Goal: Task Accomplishment & Management: Complete application form

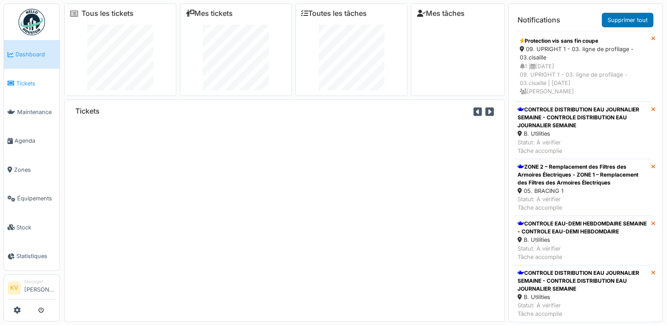
click at [28, 84] on span "Tickets" at bounding box center [36, 83] width 40 height 8
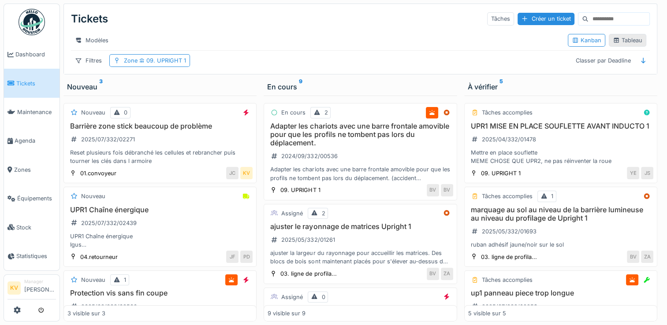
click at [621, 45] on div "Tableau" at bounding box center [628, 40] width 30 height 8
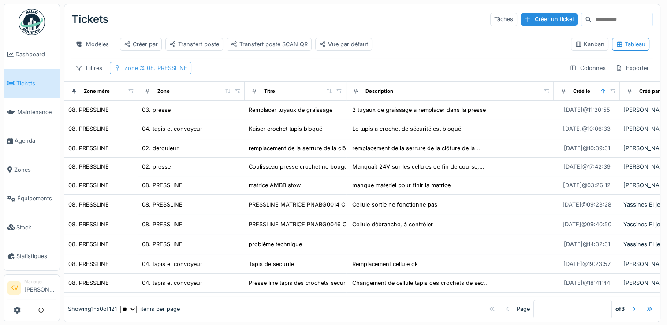
click at [152, 71] on span "08. PRESSLINE" at bounding box center [162, 68] width 49 height 7
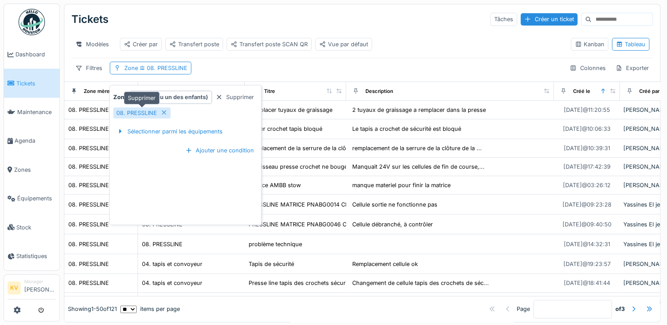
click at [164, 111] on icon at bounding box center [164, 113] width 7 height 6
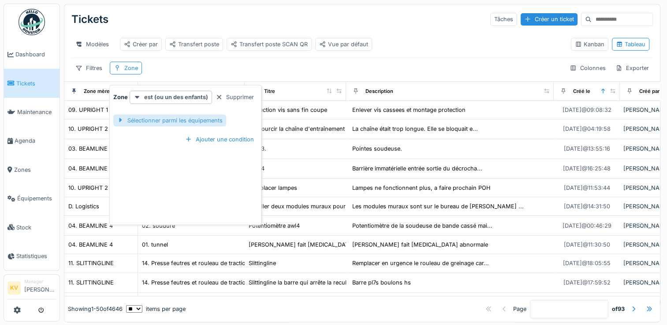
click at [153, 120] on div "Sélectionner parmi les équipements" at bounding box center [169, 121] width 113 height 12
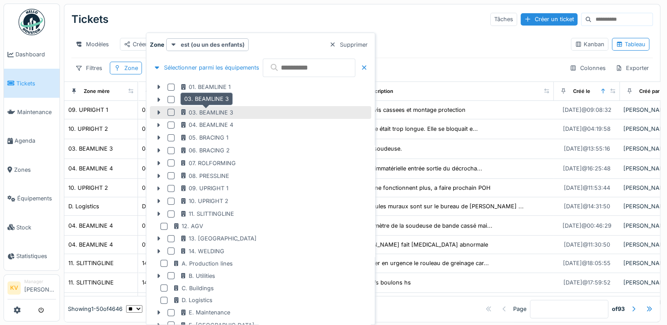
click at [187, 112] on div "03. BEAMLINE 3" at bounding box center [206, 112] width 53 height 8
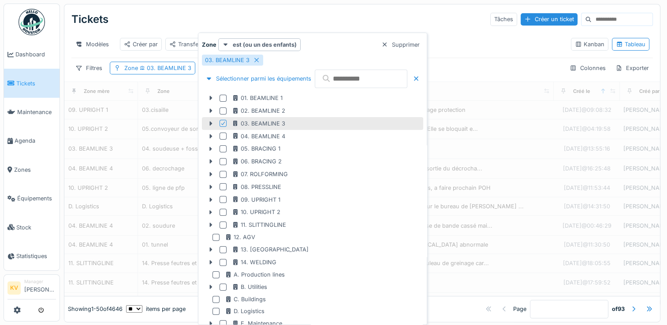
click at [328, 17] on div "Tickets Tâches Créer un ticket" at bounding box center [362, 19] width 582 height 23
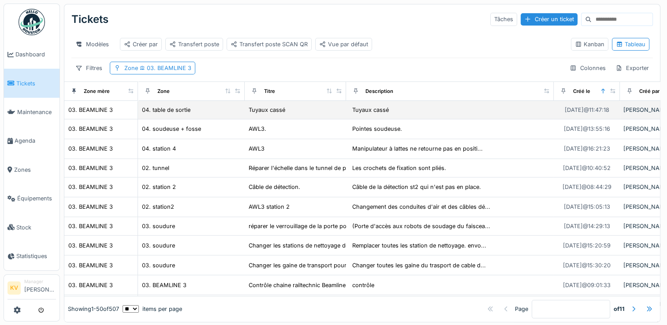
click at [415, 115] on div "Tuyaux cassé" at bounding box center [450, 110] width 201 height 10
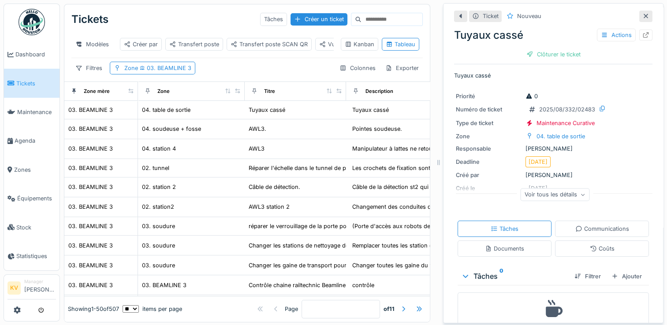
click at [642, 17] on icon at bounding box center [645, 16] width 7 height 6
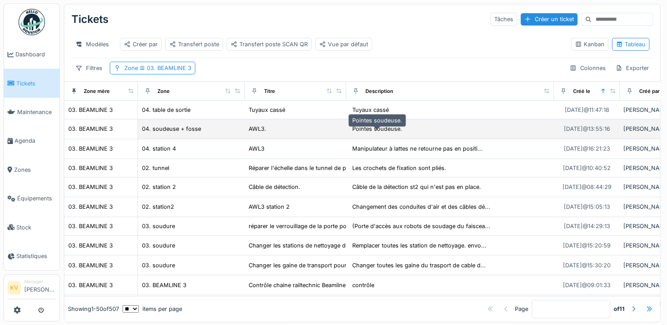
click at [390, 133] on div "Pointes soudeuse." at bounding box center [377, 129] width 50 height 8
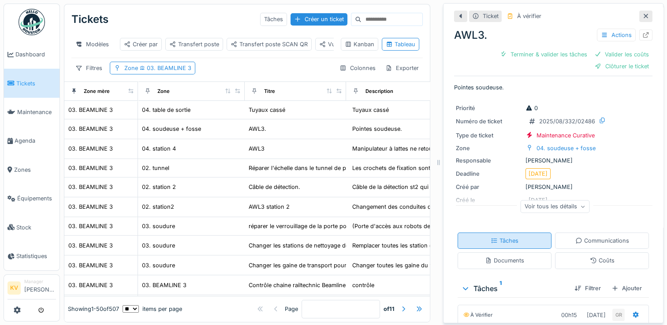
scroll to position [107, 0]
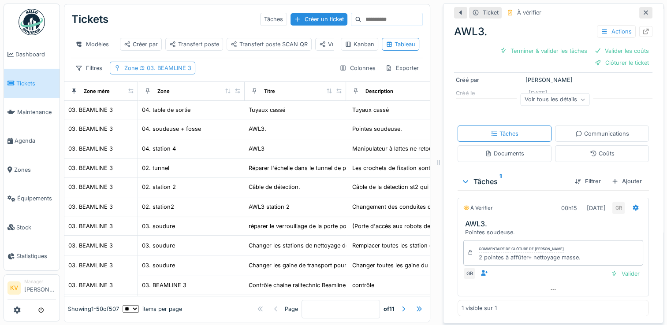
click at [173, 71] on span "03. BEAMLINE 3" at bounding box center [164, 68] width 53 height 7
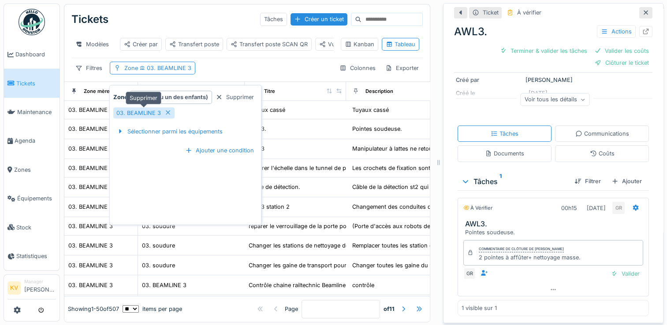
click at [168, 112] on icon at bounding box center [168, 113] width 4 height 4
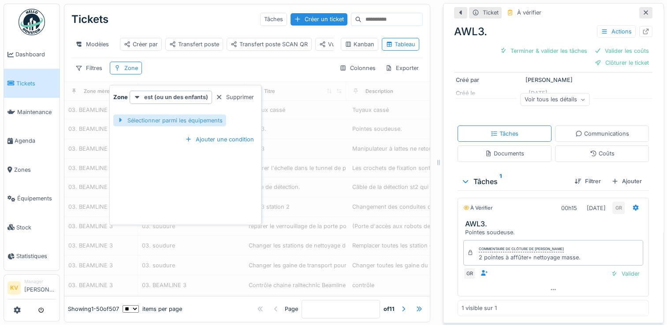
click at [173, 121] on div "Sélectionner parmi les équipements" at bounding box center [169, 121] width 113 height 12
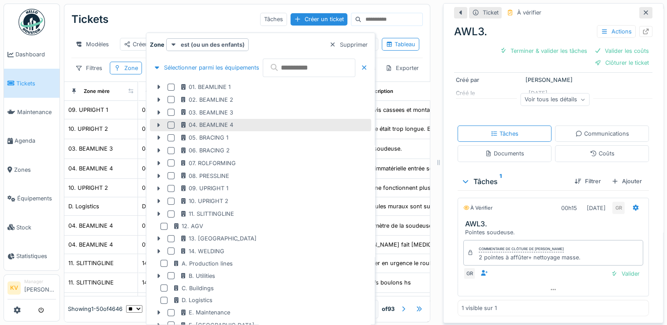
click at [174, 122] on div at bounding box center [173, 125] width 11 height 7
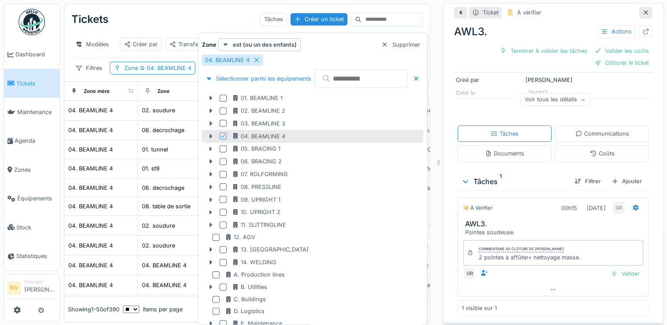
click at [183, 19] on div "Tickets Tâches Créer un ticket" at bounding box center [246, 19] width 351 height 23
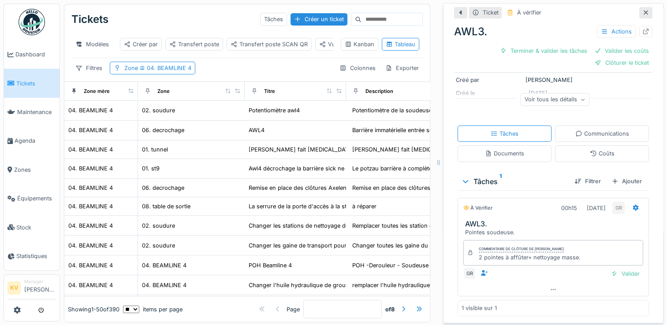
click at [644, 12] on icon at bounding box center [646, 13] width 4 height 4
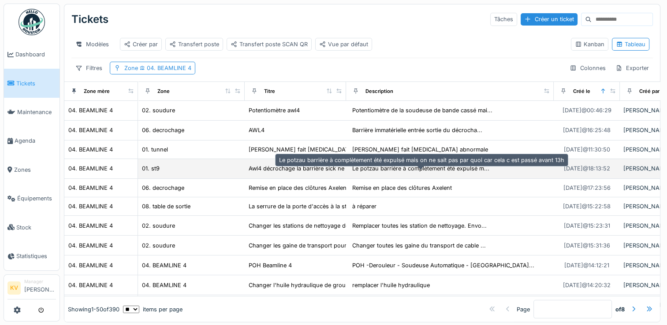
click at [430, 173] on div "Le potzau barrière à complètement été expulsé m..." at bounding box center [420, 168] width 137 height 8
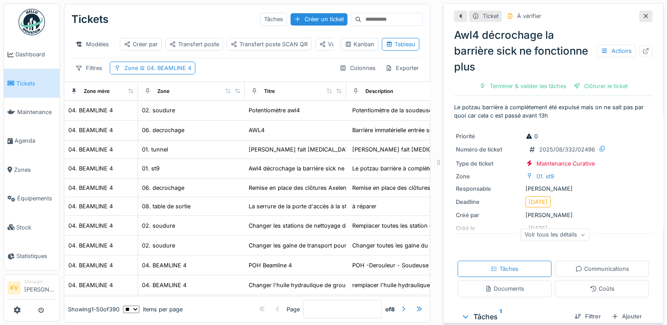
click at [642, 16] on icon at bounding box center [645, 16] width 7 height 6
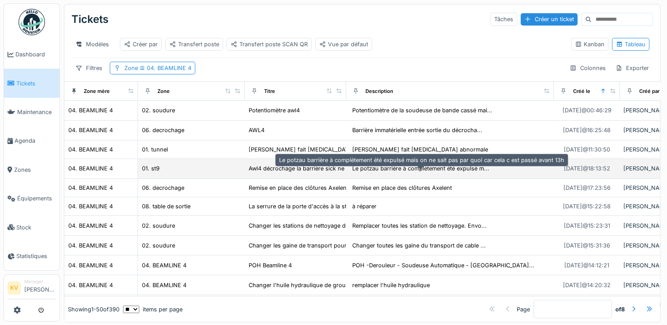
click at [437, 173] on div "Le potzau barrière à complètement été expulsé m..." at bounding box center [420, 168] width 137 height 8
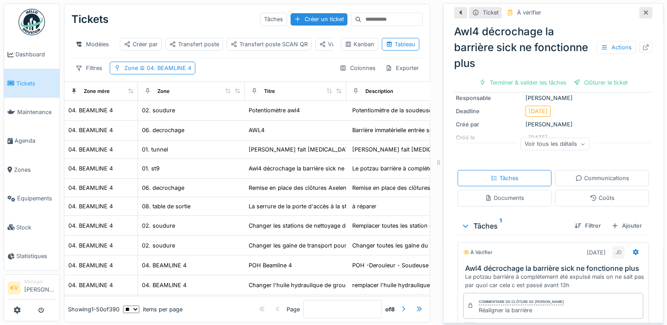
scroll to position [152, 0]
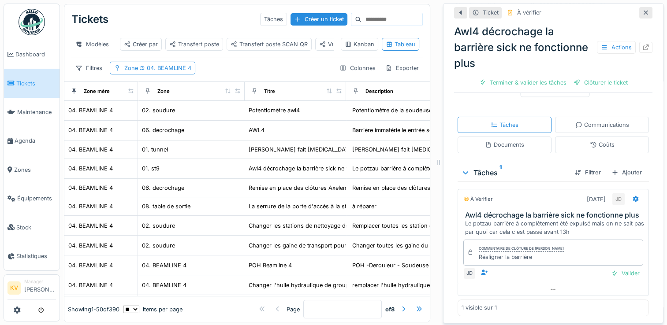
click at [644, 14] on icon at bounding box center [646, 13] width 4 height 4
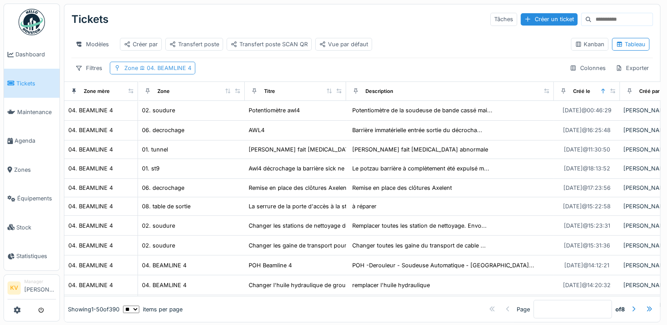
click at [152, 71] on span "04. BEAMLINE 4" at bounding box center [164, 68] width 53 height 7
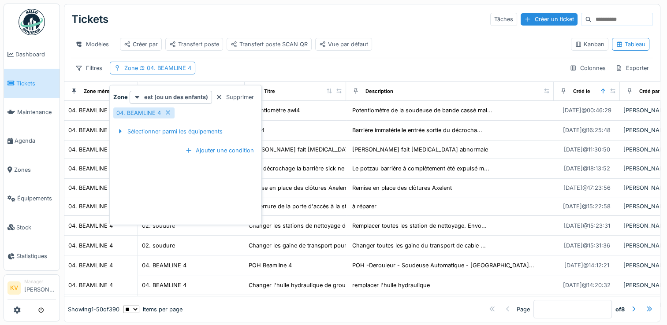
click at [317, 58] on div "Modèles Créer par Transfert poste Transfert poste SCAN QR Vue par défaut Kanban…" at bounding box center [362, 44] width 582 height 27
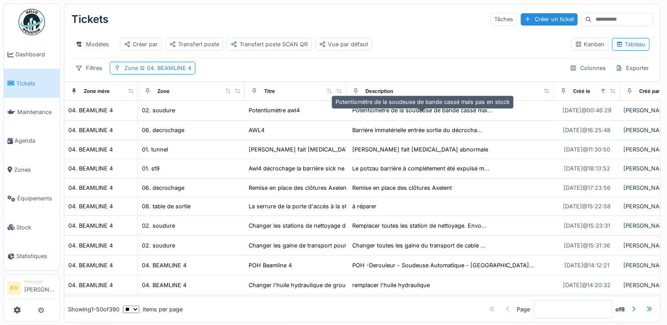
drag, startPoint x: 423, startPoint y: 119, endPoint x: 424, endPoint y: 98, distance: 20.3
click at [424, 98] on body "Dashboard Tickets Maintenance Agenda Zones Équipements Stock Statistiques KV Ma…" at bounding box center [333, 162] width 667 height 325
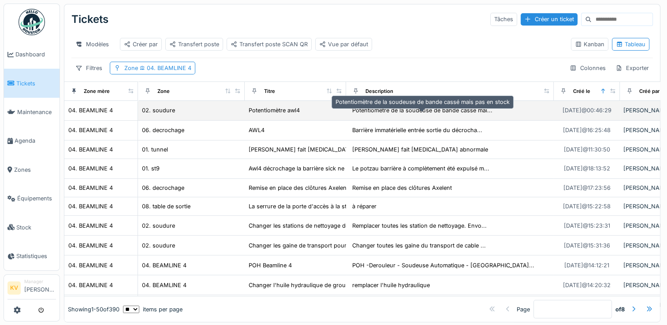
click at [411, 116] on div "Potentiomètre de la soudeuse de bande cassé mai..." at bounding box center [423, 110] width 146 height 10
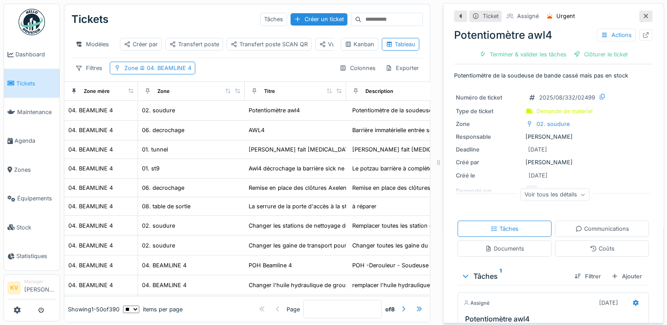
click at [644, 15] on icon at bounding box center [646, 16] width 4 height 4
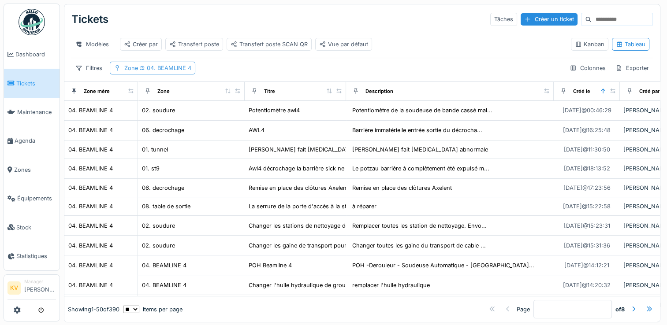
click at [161, 71] on span "04. BEAMLINE 4" at bounding box center [164, 68] width 53 height 7
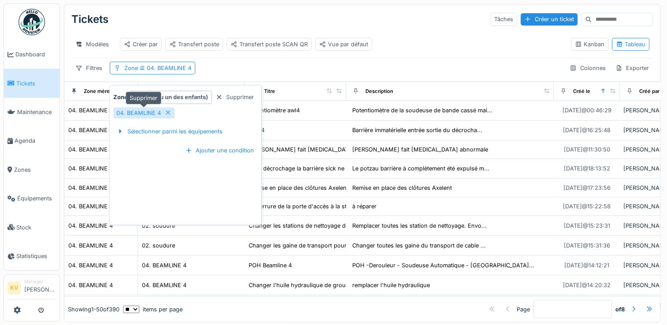
click at [168, 115] on icon at bounding box center [167, 113] width 7 height 6
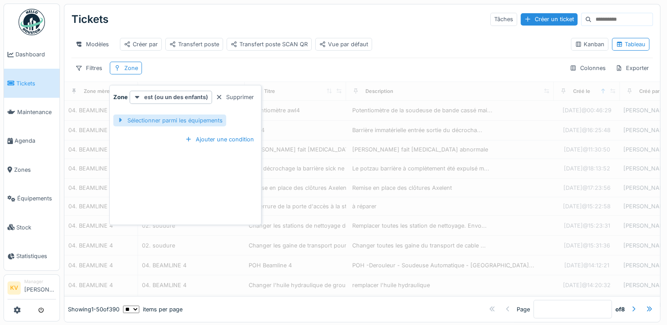
click at [167, 118] on div "Sélectionner parmi les équipements" at bounding box center [169, 121] width 113 height 12
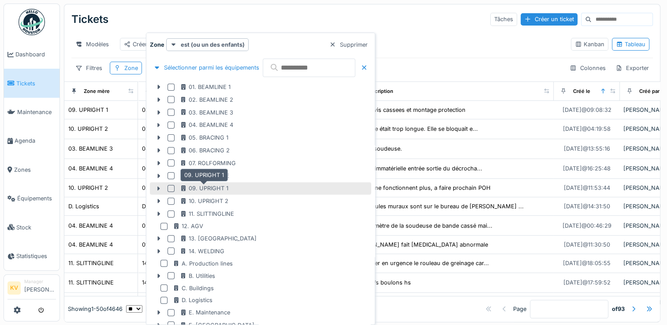
click at [209, 190] on div "09. UPRIGHT 1" at bounding box center [204, 188] width 49 height 8
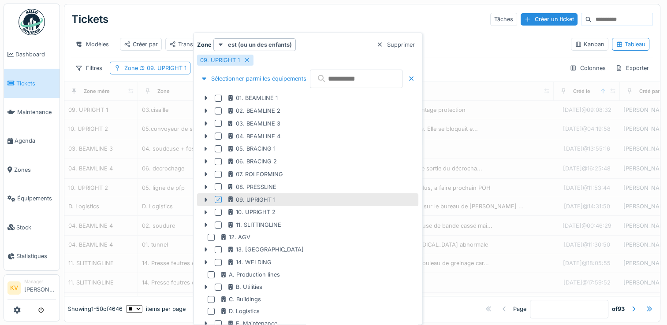
click at [326, 10] on div "Tickets Tâches Créer un ticket" at bounding box center [362, 19] width 582 height 23
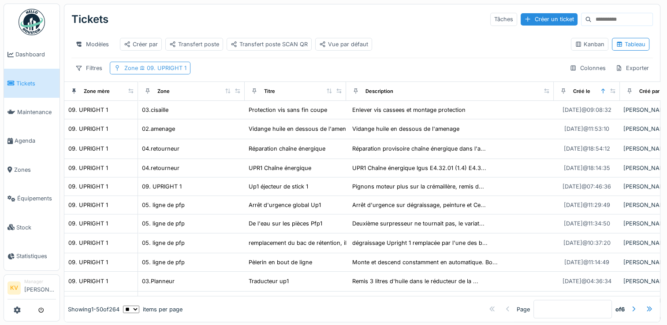
click at [168, 71] on span "09. UPRIGHT 1" at bounding box center [162, 68] width 49 height 7
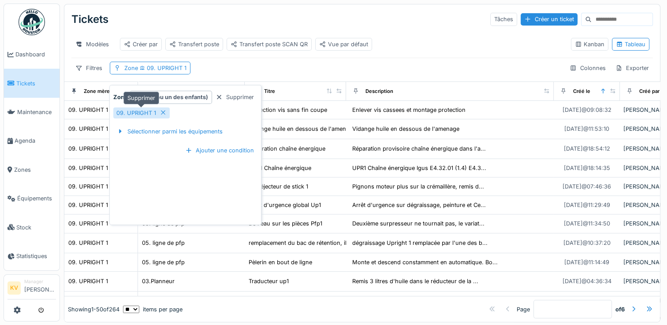
click at [162, 115] on icon at bounding box center [163, 113] width 7 height 6
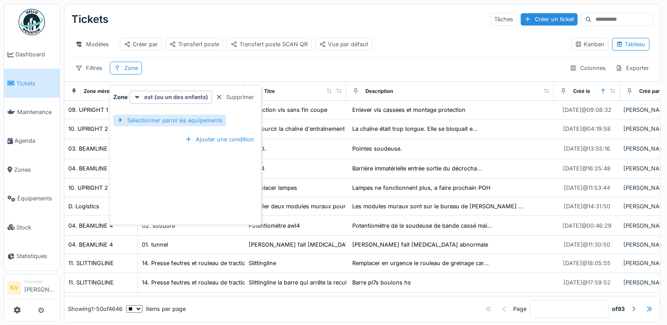
click at [176, 123] on div "Sélectionner parmi les équipements" at bounding box center [169, 121] width 113 height 12
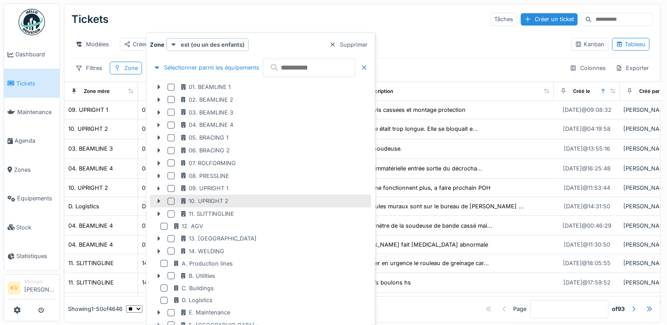
click at [169, 198] on div at bounding box center [171, 201] width 7 height 7
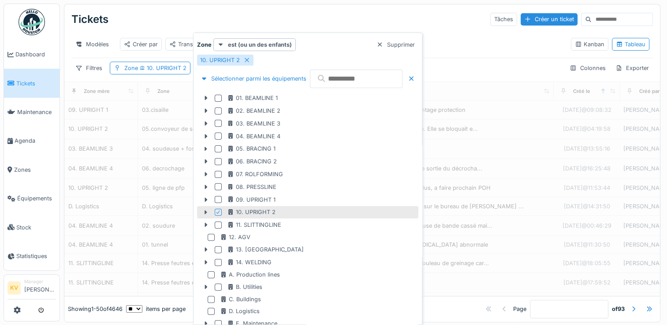
click at [346, 22] on div "Tickets Tâches Créer un ticket" at bounding box center [362, 19] width 582 height 23
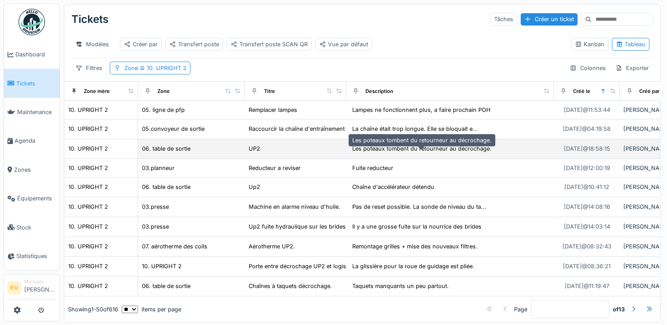
click at [383, 153] on div "Les poteaux tombent du retourneur au décrochage." at bounding box center [421, 149] width 139 height 8
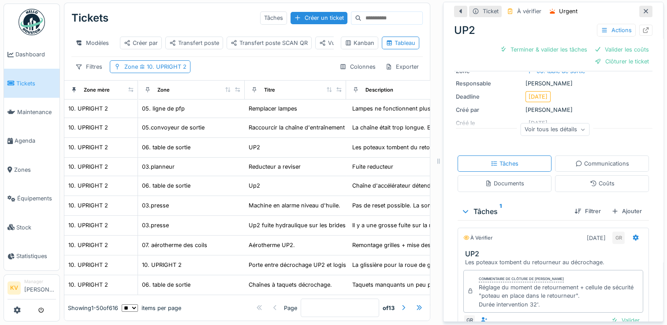
scroll to position [76, 0]
click at [642, 8] on icon at bounding box center [645, 11] width 7 height 6
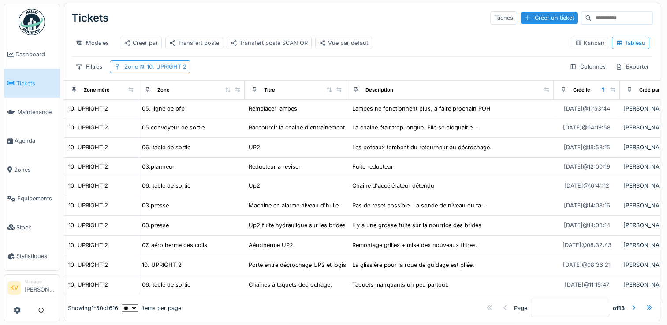
click at [173, 65] on span "10. UPRIGHT 2" at bounding box center [162, 66] width 49 height 7
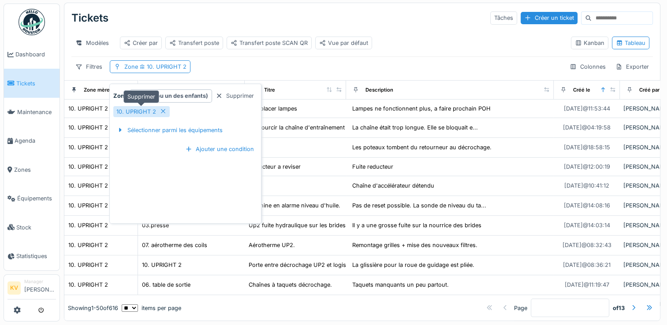
click at [161, 109] on icon at bounding box center [163, 111] width 4 height 4
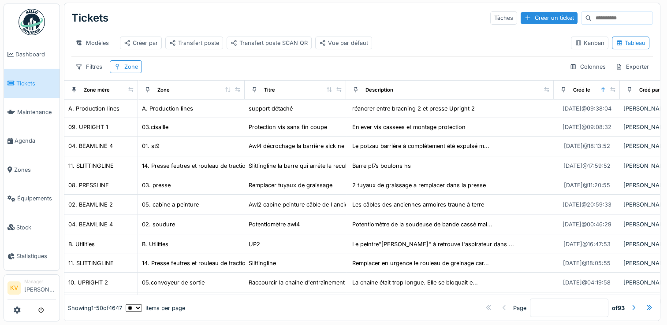
click at [222, 68] on div "Filtres Zone Colonnes Exporter" at bounding box center [362, 66] width 582 height 13
click at [530, 12] on div "Créer un ticket" at bounding box center [549, 18] width 57 height 12
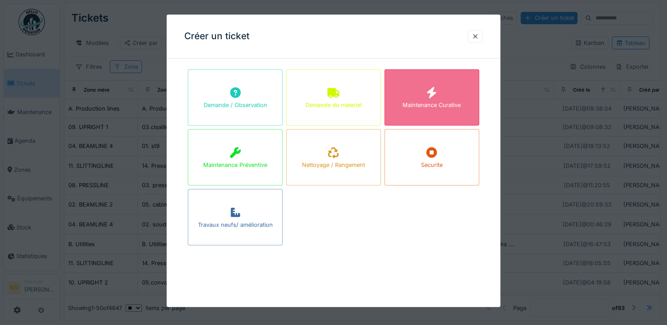
click at [440, 103] on div "Maintenance Curative" at bounding box center [432, 105] width 58 height 8
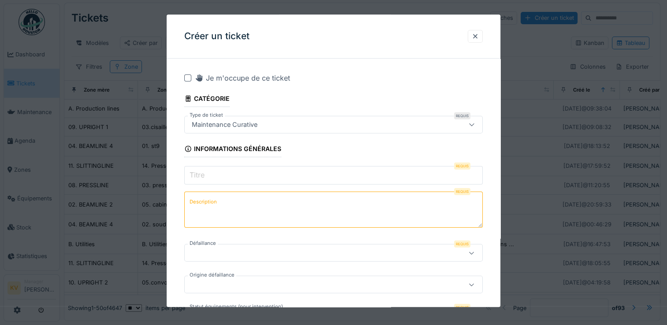
click at [280, 120] on div "Maintenance Curative" at bounding box center [315, 125] width 254 height 10
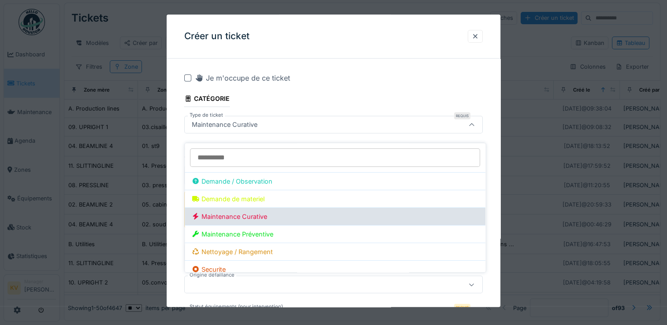
click at [249, 212] on div "Maintenance Curative" at bounding box center [229, 217] width 75 height 10
click at [257, 212] on div "Maintenance Curative" at bounding box center [229, 217] width 75 height 10
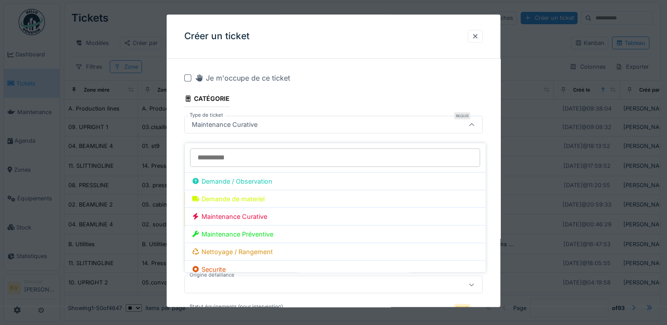
click at [374, 82] on div "Je m'occupe de ce ticket" at bounding box center [339, 78] width 288 height 11
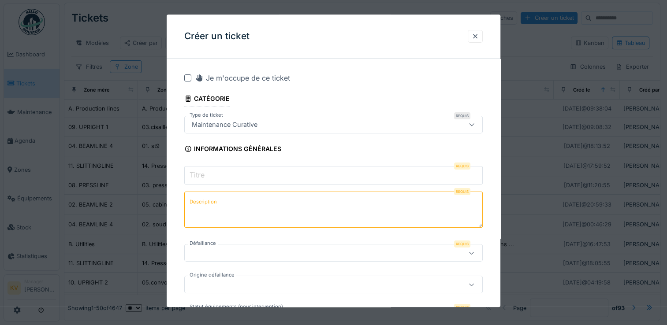
click at [260, 177] on input "Titre" at bounding box center [333, 175] width 299 height 19
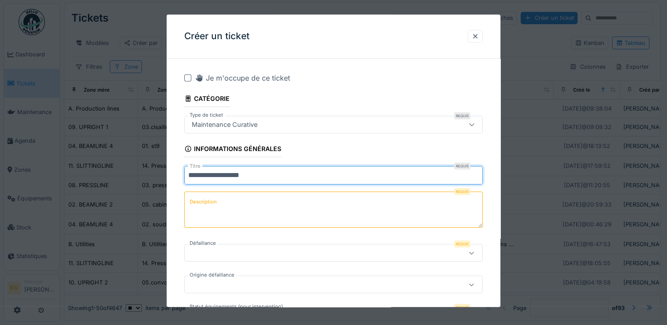
type input "**********"
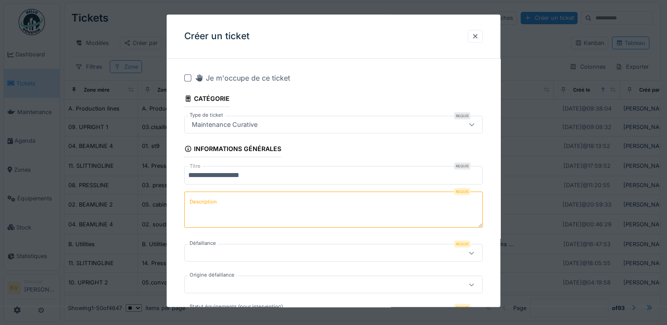
click at [225, 206] on textarea "Description" at bounding box center [333, 210] width 299 height 36
type textarea "**********"
click at [305, 251] on div at bounding box center [315, 254] width 254 height 10
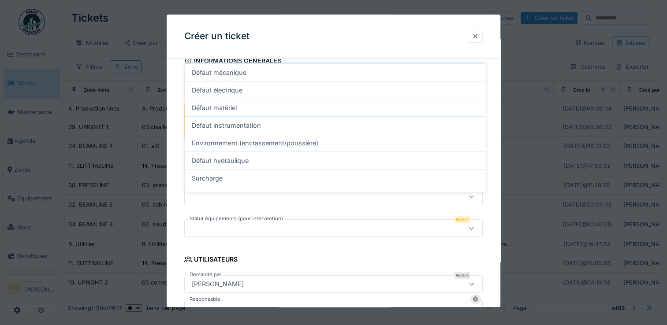
scroll to position [91, 0]
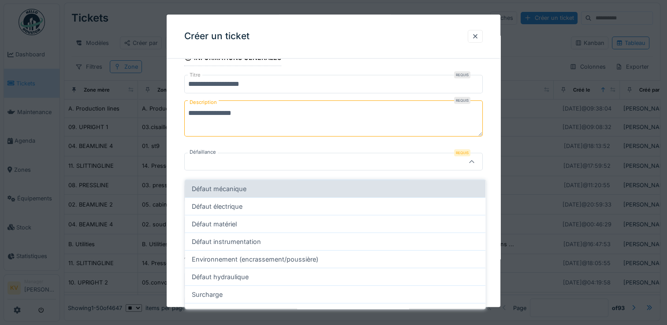
click at [240, 181] on div "Défaut mécanique" at bounding box center [335, 189] width 301 height 18
type input "**********"
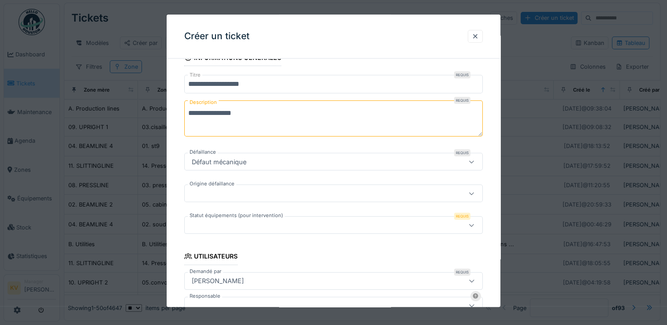
click at [300, 226] on div at bounding box center [315, 226] width 254 height 10
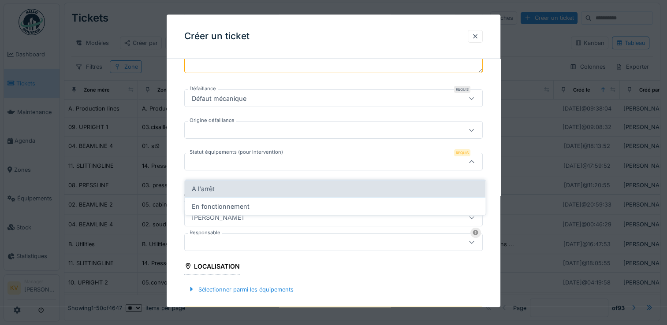
click at [325, 184] on div "A l'arrêt" at bounding box center [335, 189] width 301 height 18
type input "*********"
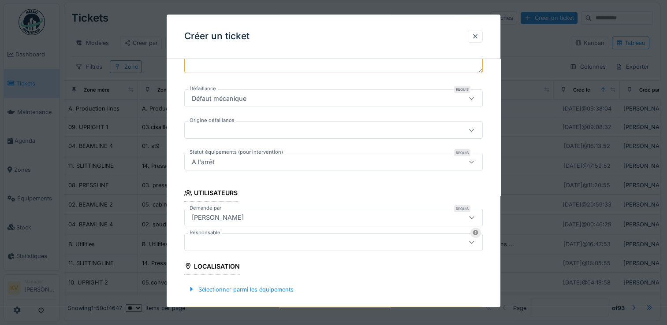
scroll to position [70, 0]
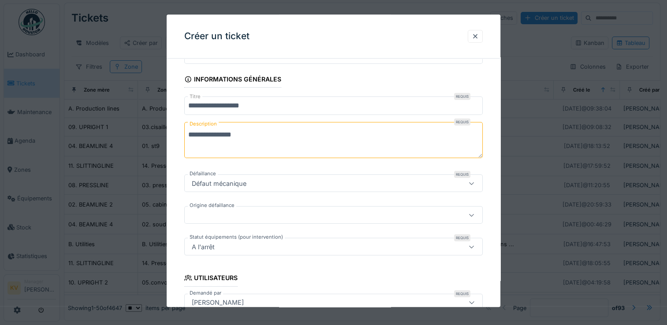
click at [249, 138] on textarea "**********" at bounding box center [333, 140] width 299 height 36
click at [277, 134] on textarea "**********" at bounding box center [333, 140] width 299 height 36
click at [325, 135] on textarea "**********" at bounding box center [333, 140] width 299 height 36
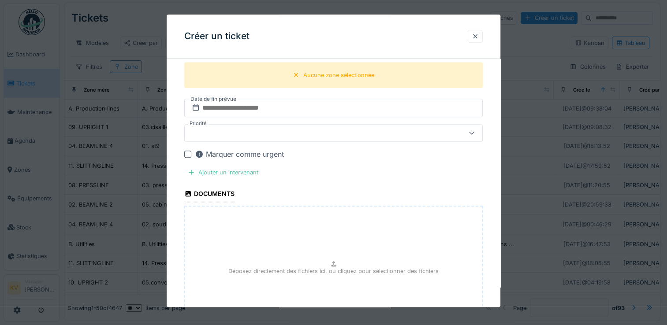
scroll to position [485, 0]
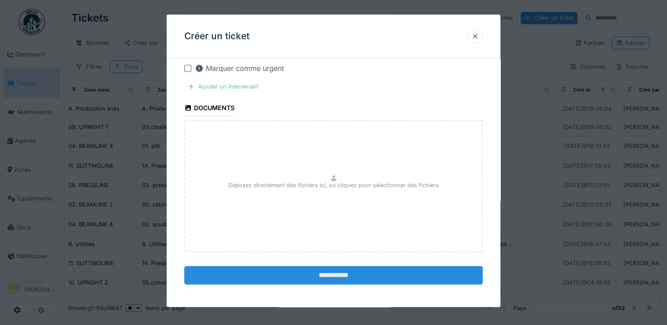
type textarea "**********"
click at [329, 271] on input "**********" at bounding box center [333, 276] width 299 height 19
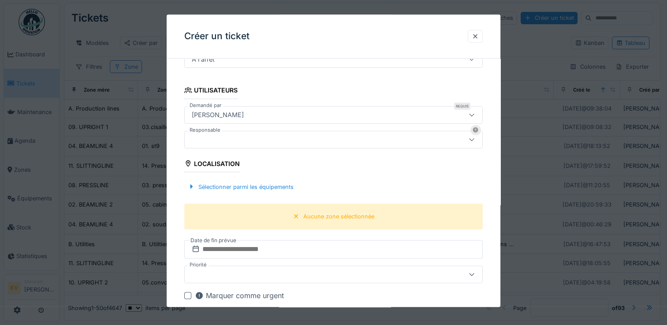
scroll to position [258, 0]
click at [325, 220] on div "Aucune zone sélectionnée" at bounding box center [338, 217] width 71 height 8
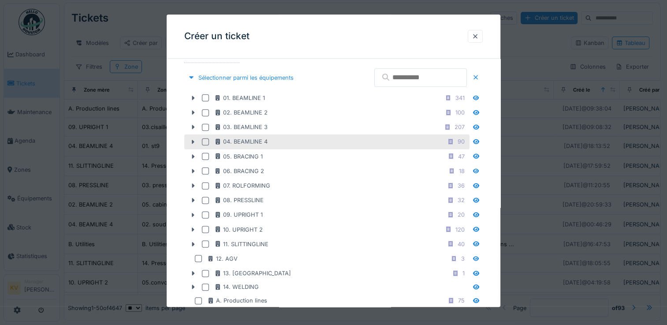
scroll to position [372, 0]
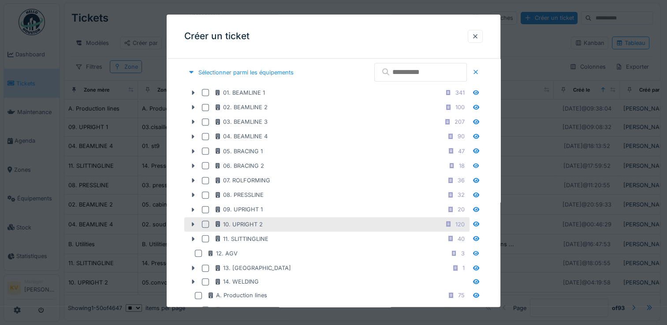
click at [205, 221] on div at bounding box center [205, 224] width 7 height 7
click at [193, 222] on icon at bounding box center [193, 224] width 3 height 4
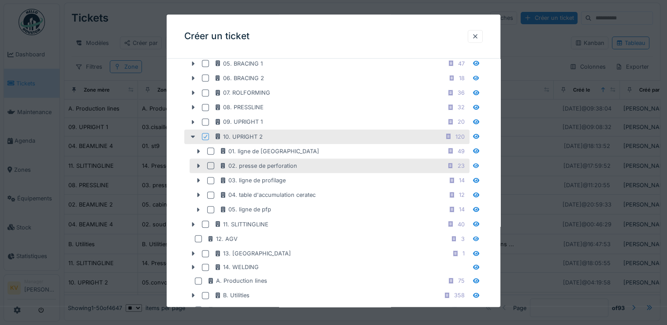
scroll to position [461, 0]
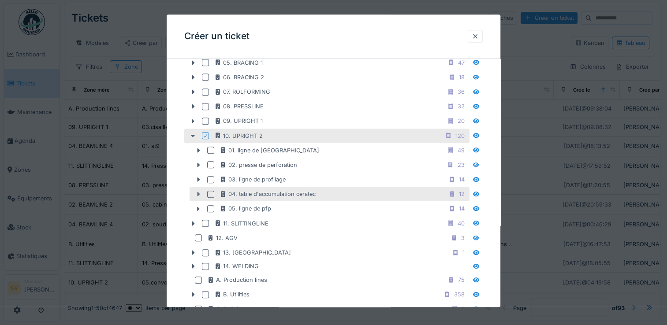
click at [198, 192] on icon at bounding box center [199, 194] width 3 height 4
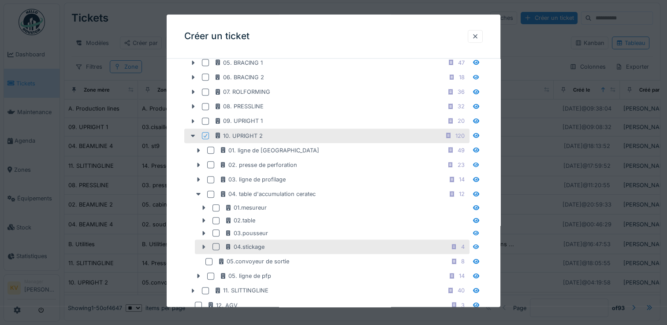
click at [202, 244] on icon at bounding box center [203, 247] width 7 height 6
click at [215, 244] on div at bounding box center [216, 247] width 7 height 7
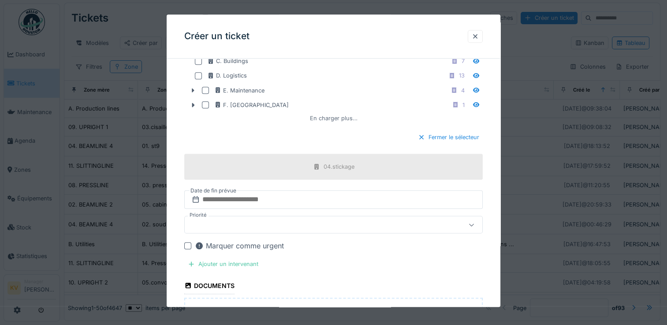
scroll to position [950, 0]
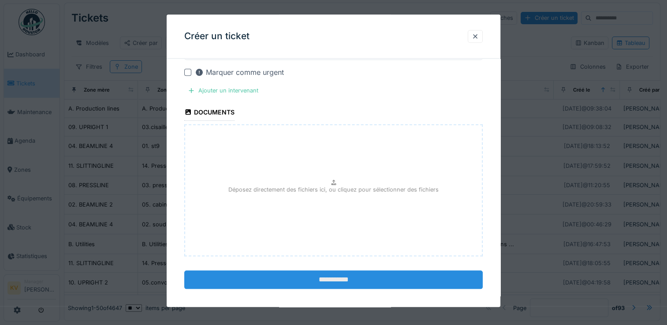
click at [337, 276] on input "**********" at bounding box center [333, 280] width 299 height 19
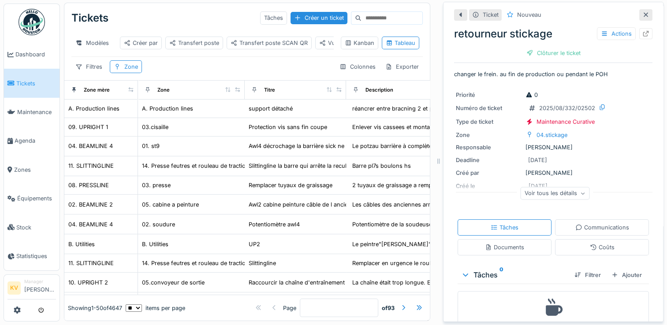
click at [642, 12] on icon at bounding box center [645, 15] width 7 height 6
